Goal: Ask a question

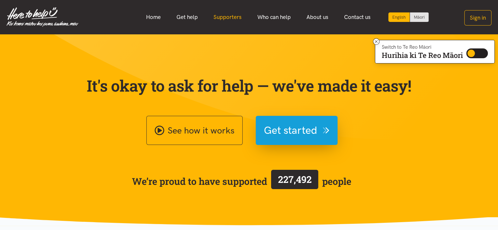
click at [238, 18] on link "Supporters" at bounding box center [228, 17] width 44 height 14
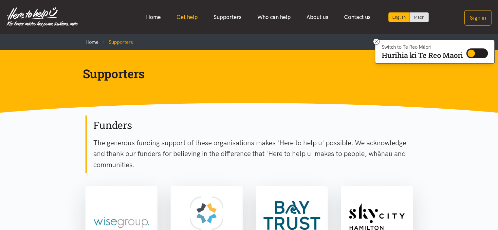
click at [190, 19] on link "Get help" at bounding box center [187, 17] width 37 height 14
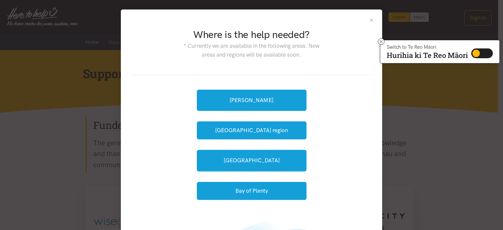
click at [369, 20] on button "Close" at bounding box center [372, 20] width 6 height 6
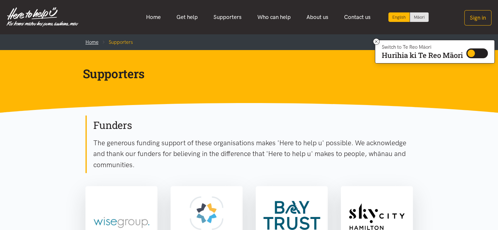
click at [96, 43] on link "Home" at bounding box center [91, 42] width 13 height 6
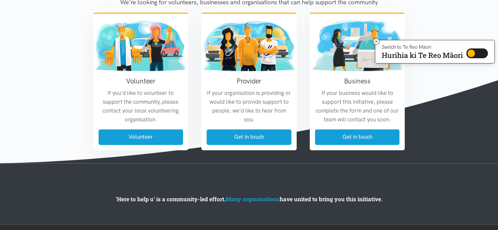
scroll to position [786, 0]
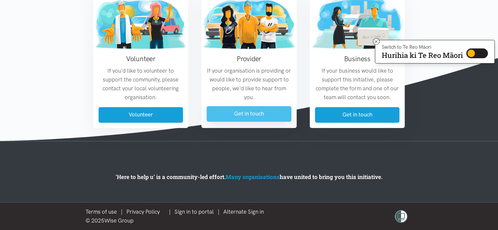
click at [254, 111] on link "Get in touch" at bounding box center [249, 113] width 85 height 15
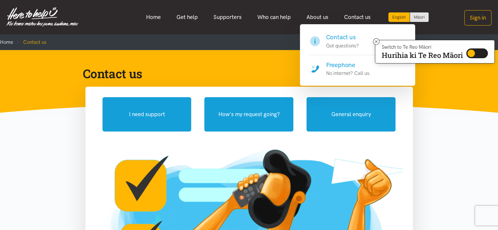
click at [334, 44] on p "Got questions?" at bounding box center [342, 46] width 33 height 8
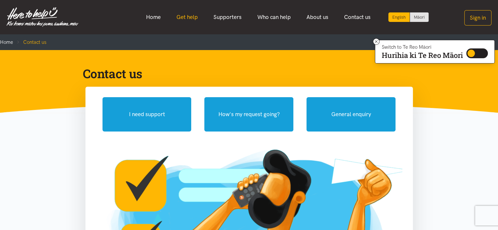
click at [190, 21] on link "Get help" at bounding box center [187, 17] width 37 height 14
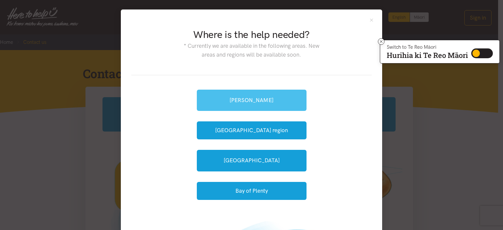
click at [244, 97] on link "[PERSON_NAME]" at bounding box center [252, 100] width 110 height 21
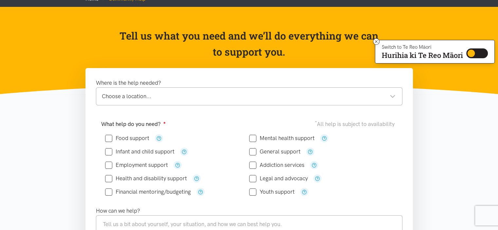
scroll to position [33, 0]
